Goal: Task Accomplishment & Management: Manage account settings

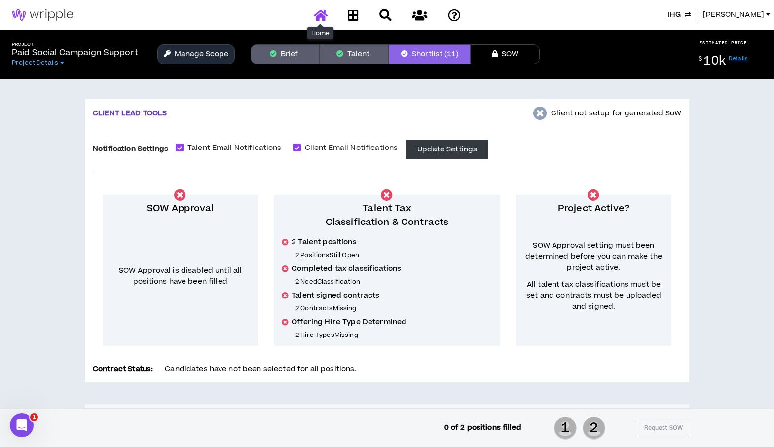
click at [322, 14] on icon at bounding box center [321, 15] width 14 height 12
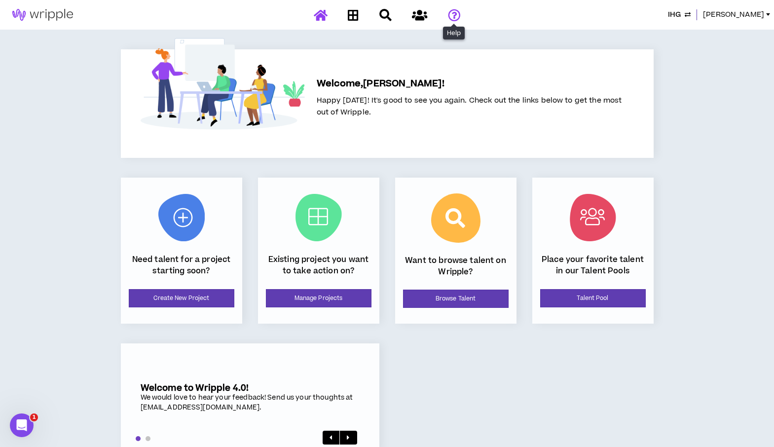
click at [454, 14] on icon at bounding box center [454, 15] width 12 height 12
click at [681, 11] on span "IHG" at bounding box center [674, 14] width 13 height 11
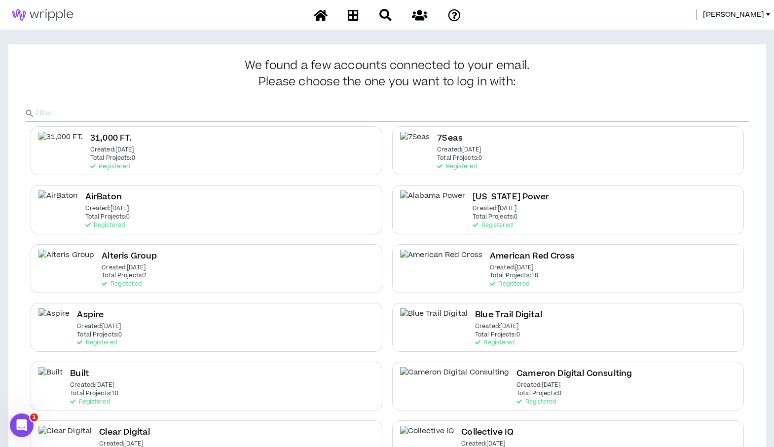
click at [428, 110] on input "text" at bounding box center [392, 113] width 713 height 15
type input "k"
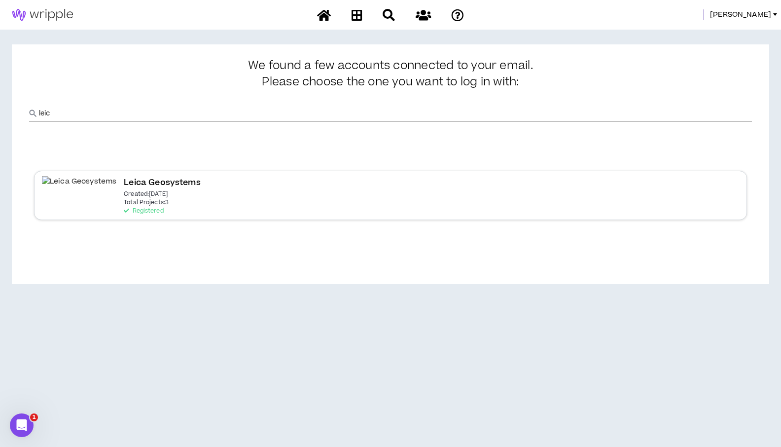
type input "leic"
click at [124, 196] on p "Created: [DATE]" at bounding box center [146, 194] width 44 height 7
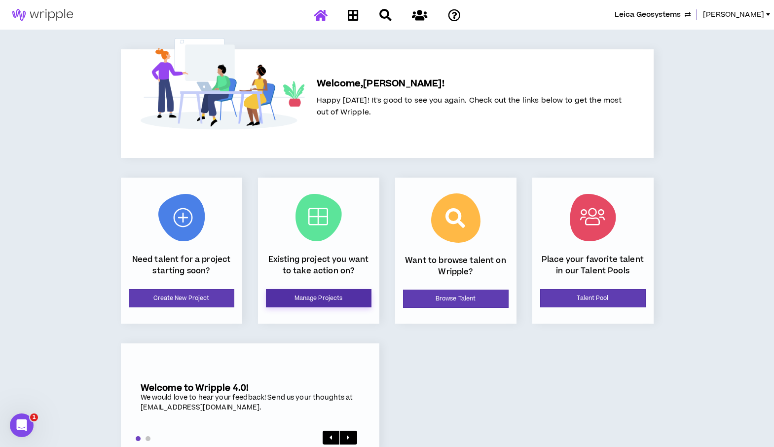
click at [324, 298] on link "Manage Projects" at bounding box center [319, 298] width 106 height 18
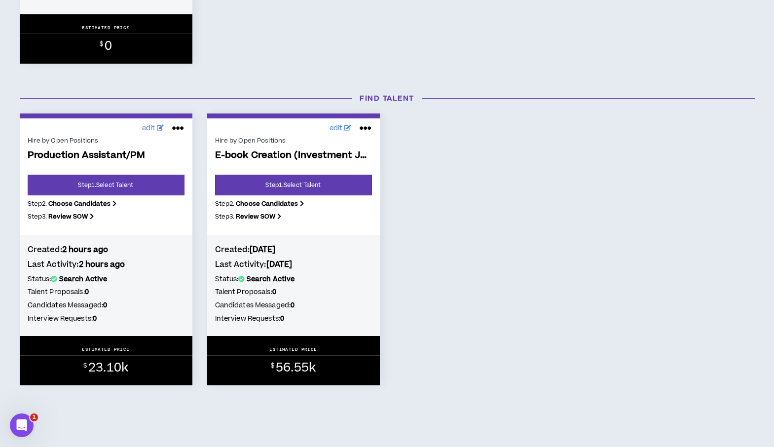
scroll to position [385, 0]
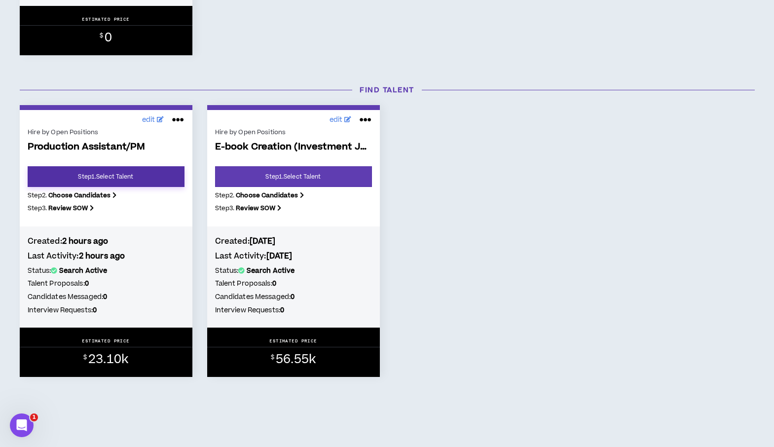
click at [69, 181] on link "Step 1 . Select Talent" at bounding box center [106, 176] width 157 height 21
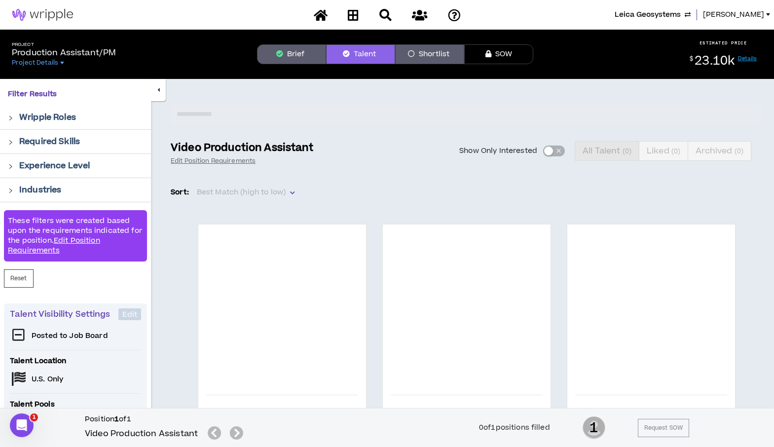
click at [300, 56] on button "Brief" at bounding box center [291, 54] width 69 height 20
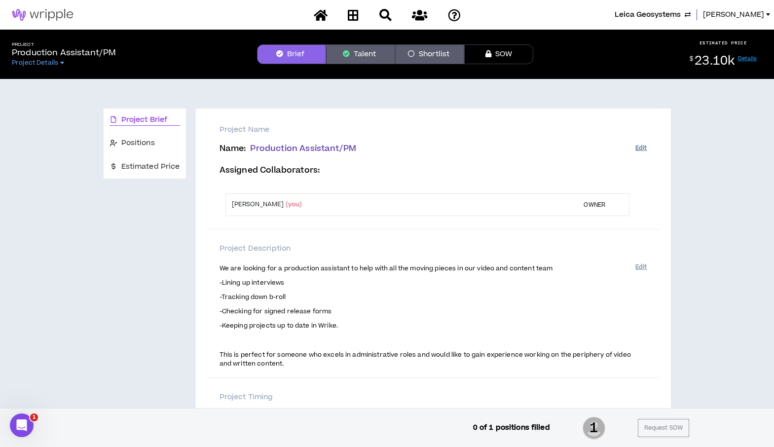
click at [639, 148] on button "Edit" at bounding box center [640, 148] width 11 height 16
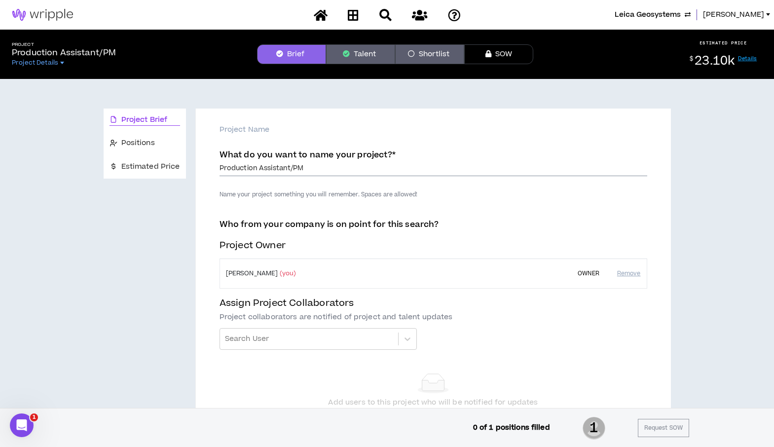
drag, startPoint x: 307, startPoint y: 169, endPoint x: 200, endPoint y: 177, distance: 107.3
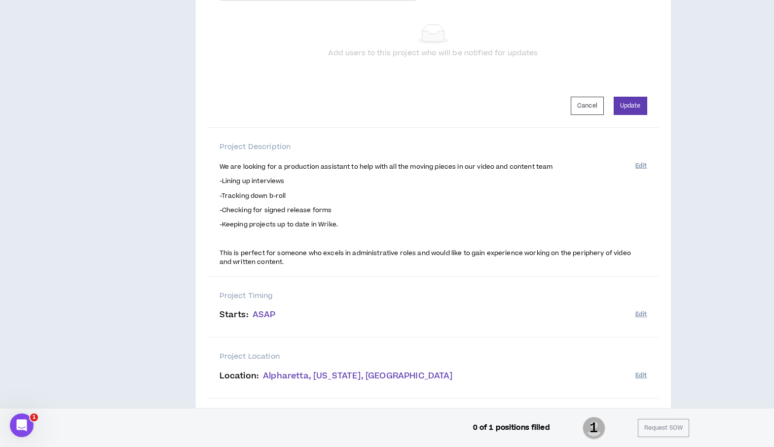
scroll to position [351, 0]
type input "Video Production Assistant"
click at [635, 104] on button "Update" at bounding box center [631, 104] width 34 height 18
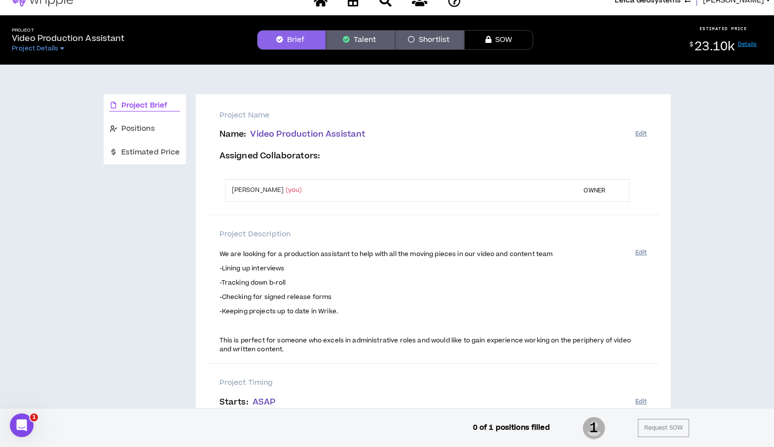
scroll to position [3, 0]
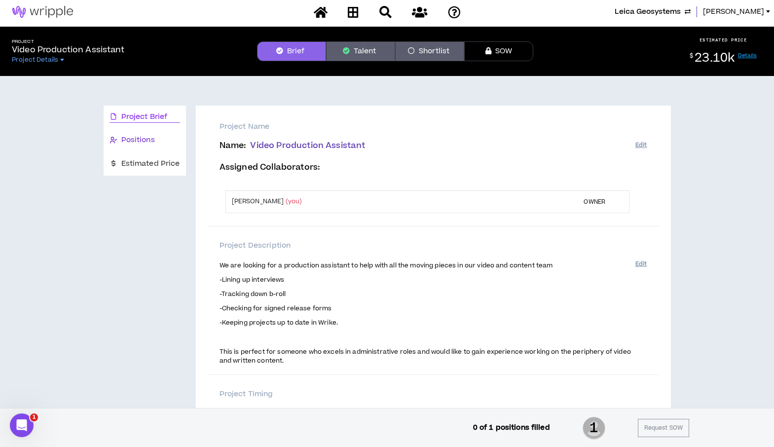
click at [139, 144] on span "Positions" at bounding box center [138, 140] width 34 height 11
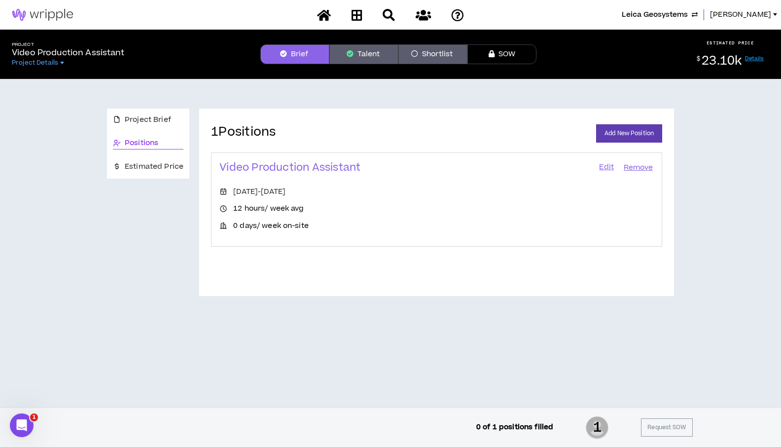
click at [605, 164] on link "Edit" at bounding box center [606, 168] width 17 height 14
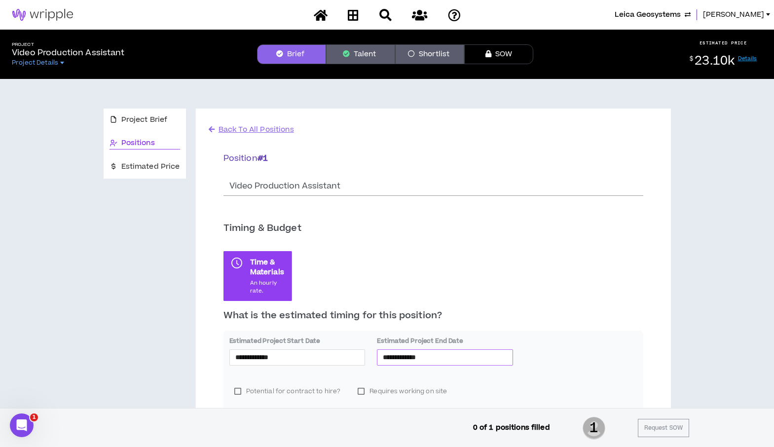
click at [453, 356] on input "**********" at bounding box center [445, 357] width 124 height 11
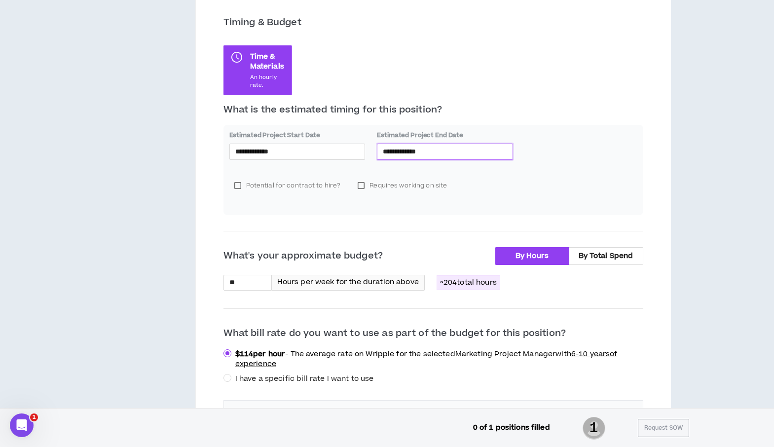
scroll to position [202, 0]
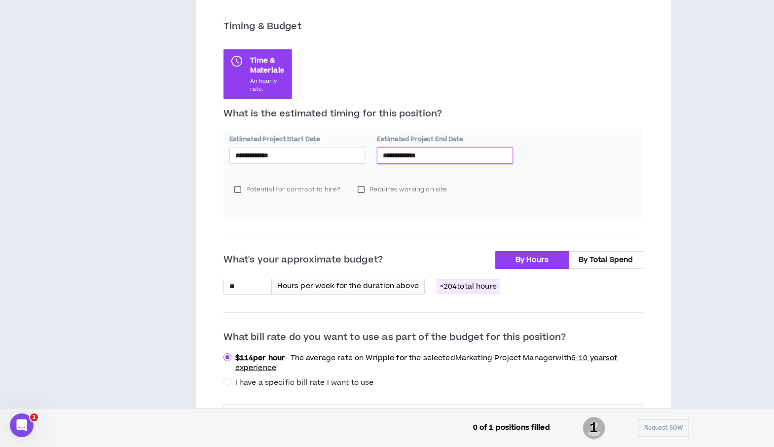
click at [443, 156] on input "**********" at bounding box center [445, 155] width 124 height 11
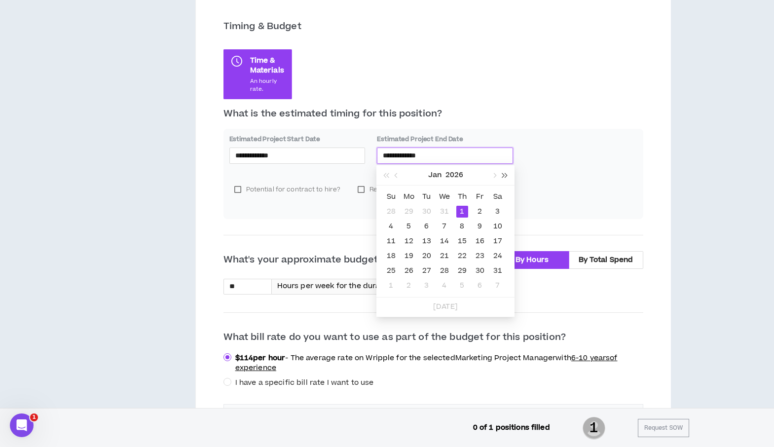
click at [505, 172] on button "button" at bounding box center [505, 175] width 11 height 20
click at [396, 175] on span "button" at bounding box center [397, 175] width 5 height 5
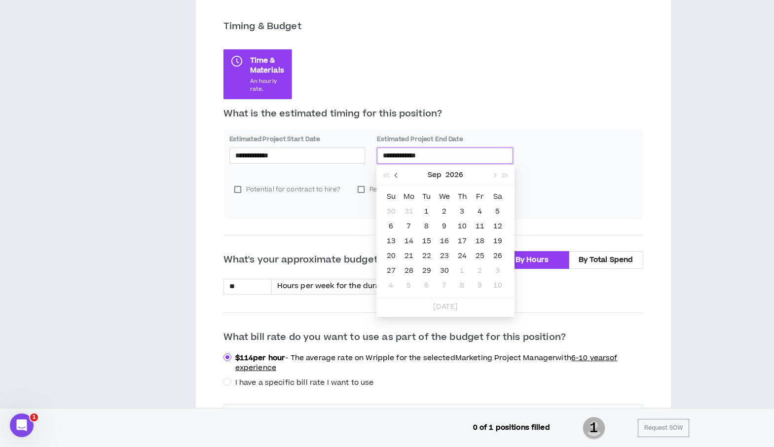
click at [396, 175] on span "button" at bounding box center [397, 175] width 5 height 5
type input "**********"
click at [410, 284] on div "31" at bounding box center [409, 286] width 12 height 12
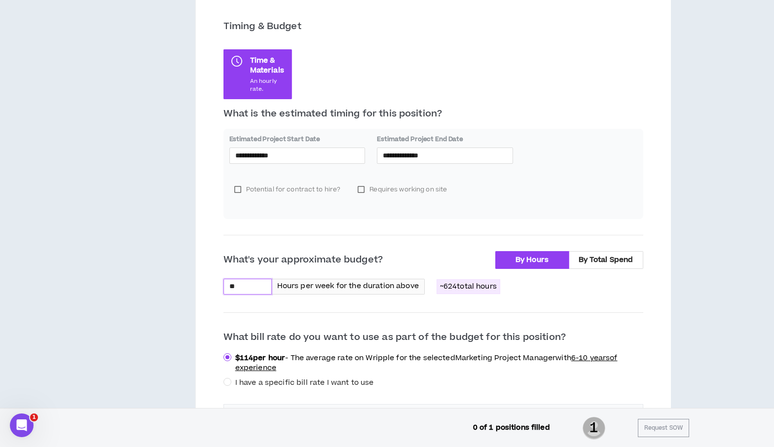
click at [236, 290] on input "**" at bounding box center [247, 286] width 47 height 15
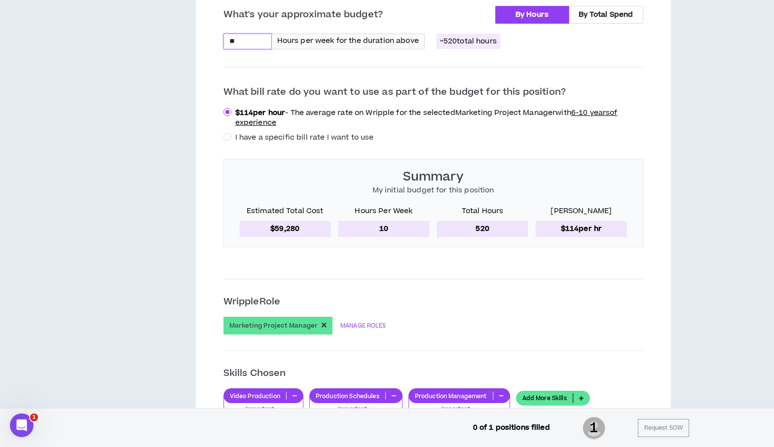
scroll to position [449, 0]
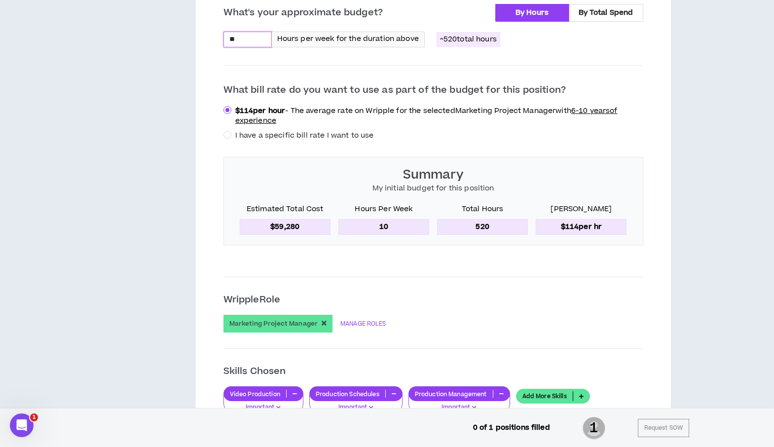
type input "**"
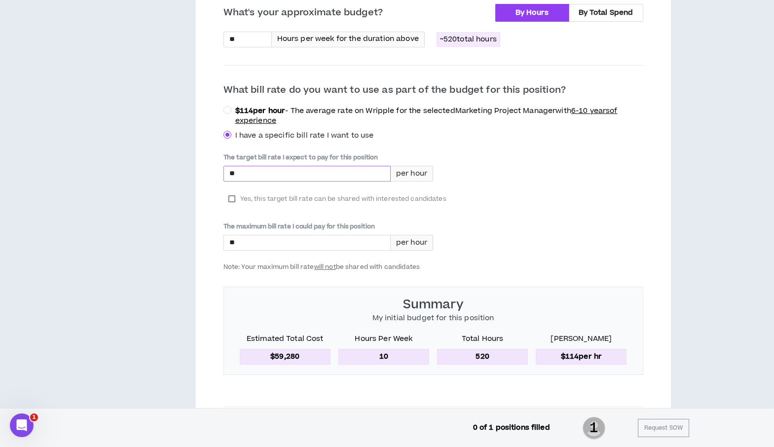
click at [251, 179] on input "*" at bounding box center [307, 173] width 166 height 15
type input "****"
click at [234, 199] on label "Yes, this target bill rate can be shared with interested candidates" at bounding box center [337, 198] width 228 height 15
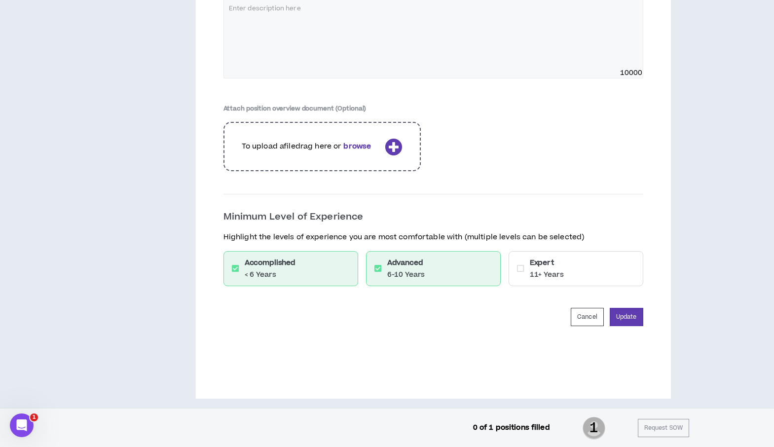
scroll to position [1338, 0]
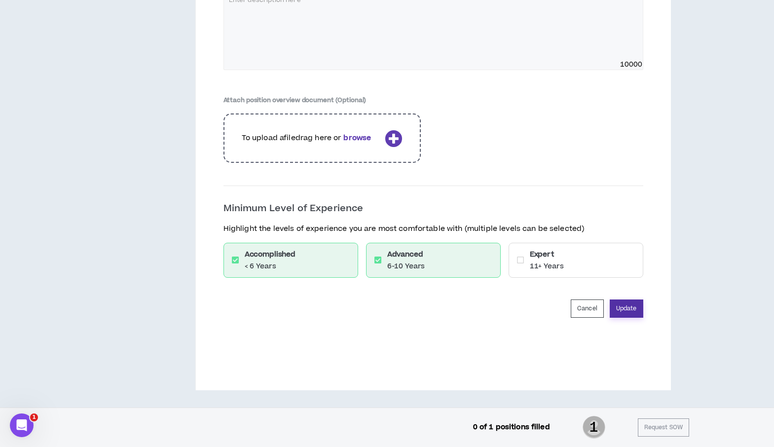
click at [616, 307] on button "Update" at bounding box center [627, 308] width 34 height 18
